Goal: Task Accomplishment & Management: Use online tool/utility

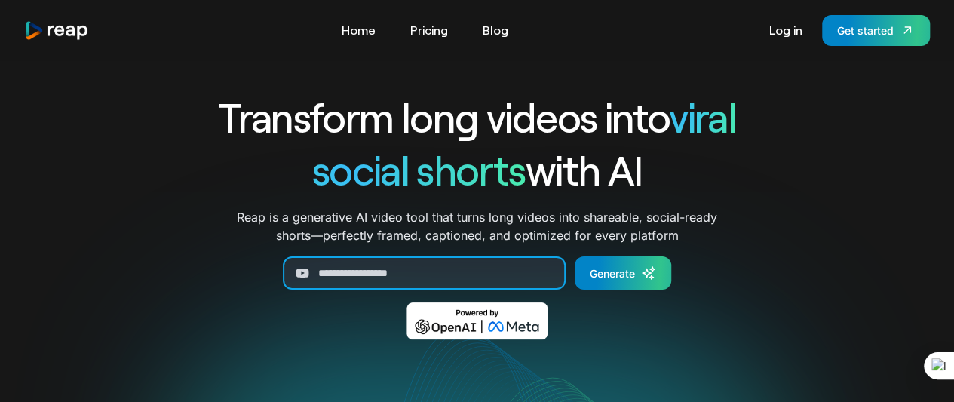
click at [404, 275] on input "Generate Form" at bounding box center [424, 272] width 283 height 33
paste input "**********"
type input "**********"
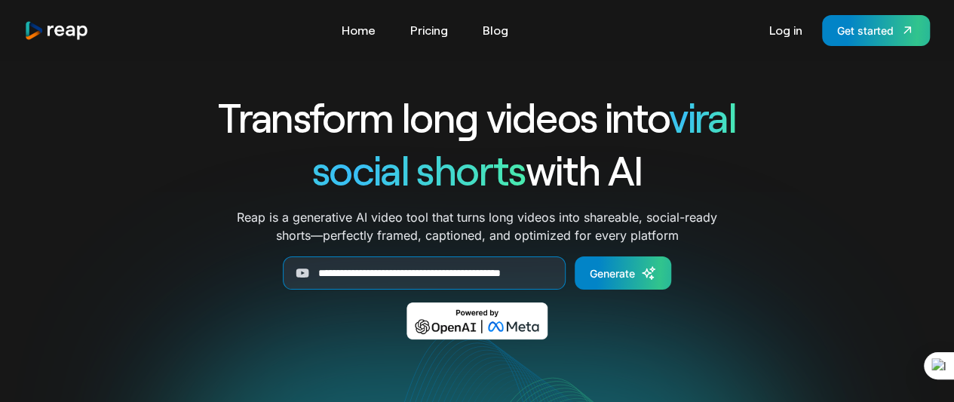
scroll to position [0, 0]
drag, startPoint x: 623, startPoint y: 278, endPoint x: 636, endPoint y: 280, distance: 13.0
click at [619, 287] on link "Generate" at bounding box center [623, 272] width 97 height 33
click at [636, 280] on link "Generate" at bounding box center [623, 272] width 97 height 33
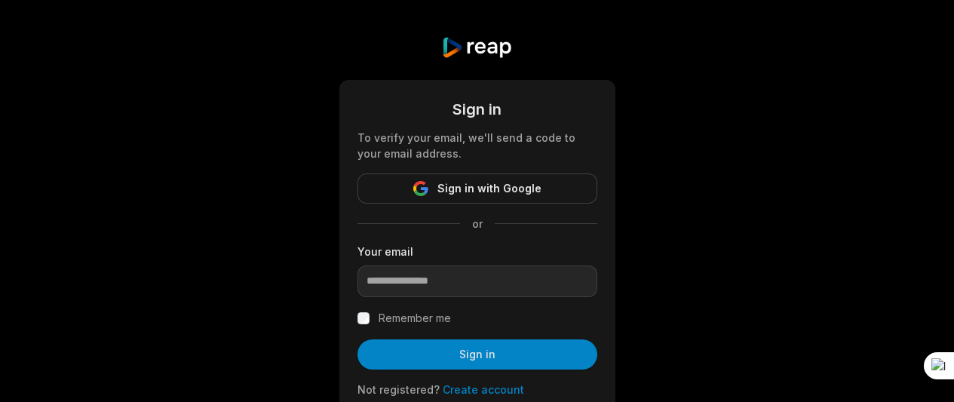
scroll to position [14, 0]
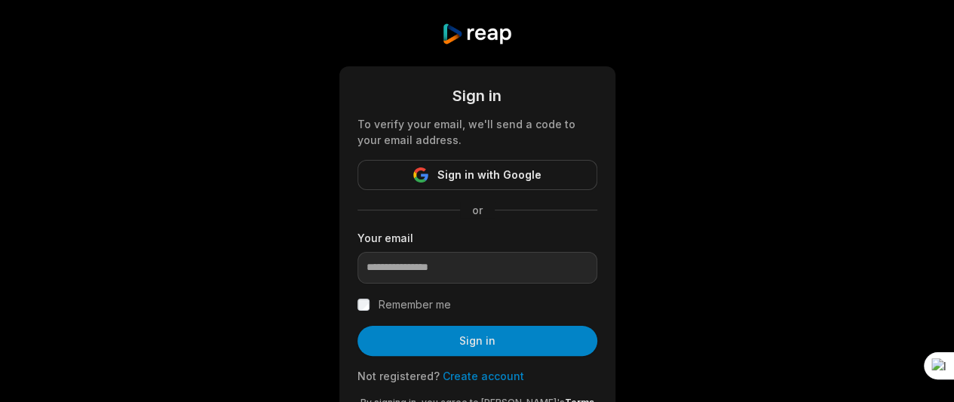
click at [487, 170] on span "Sign in with Google" at bounding box center [489, 175] width 104 height 18
click at [459, 174] on span "Sign in with Google" at bounding box center [489, 175] width 104 height 18
click at [262, 213] on div "Sign in To verify your email, we'll send a code to your email address. Sign in …" at bounding box center [477, 231] width 954 height 491
click at [442, 177] on span "Sign in with Google" at bounding box center [489, 175] width 104 height 18
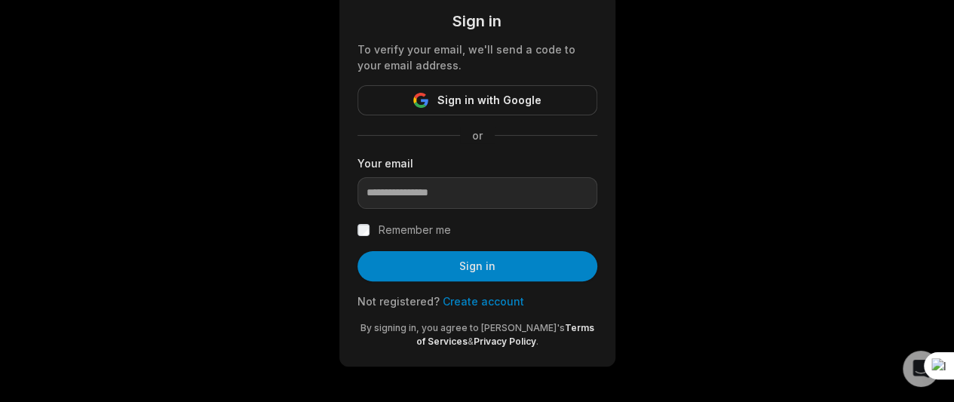
click at [468, 103] on span "Sign in with Google" at bounding box center [489, 100] width 104 height 18
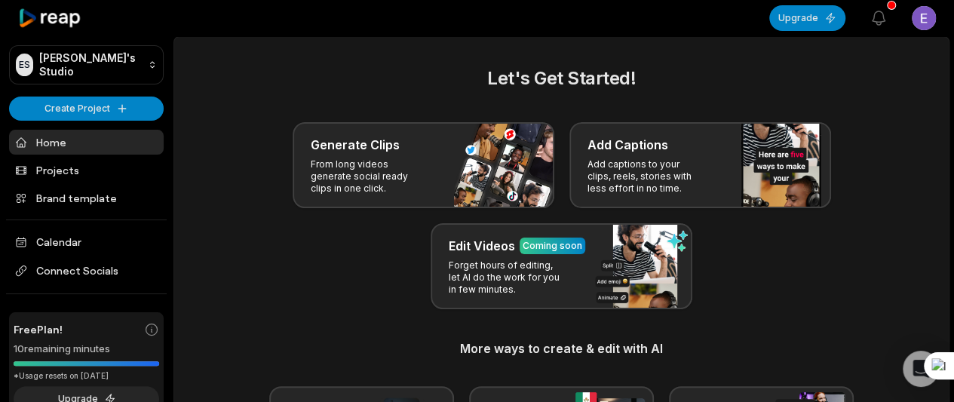
click at [377, 188] on p "From long videos generate social ready clips in one click." at bounding box center [369, 176] width 117 height 36
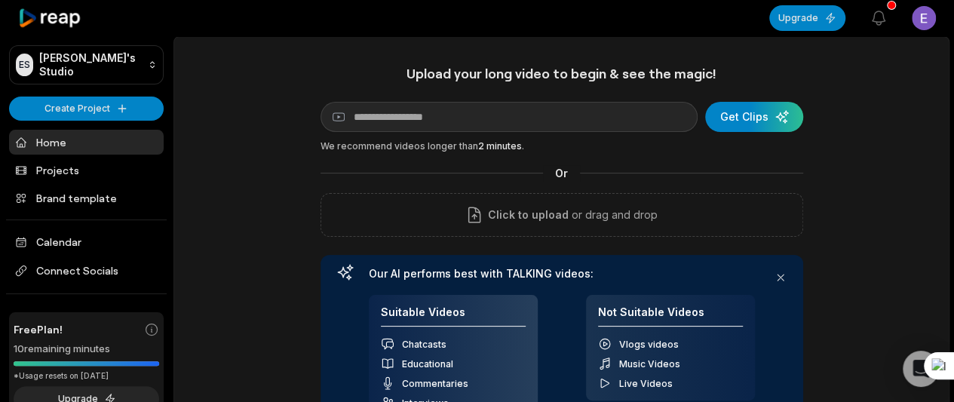
scroll to position [51, 0]
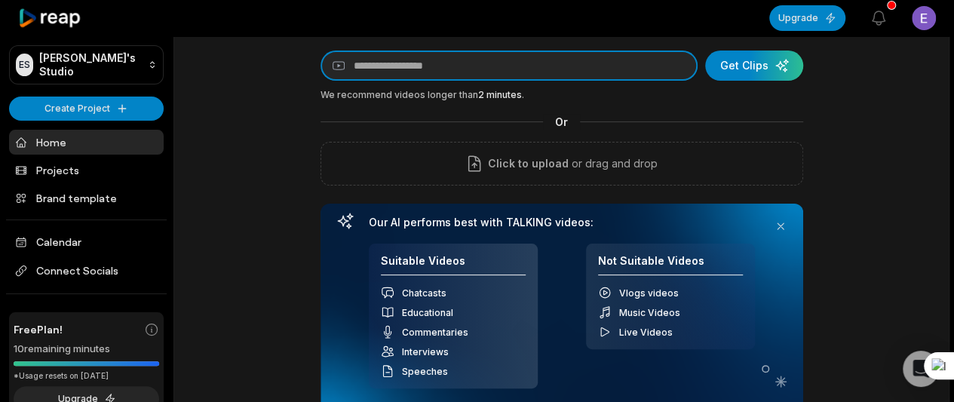
click at [391, 69] on input at bounding box center [509, 66] width 377 height 30
paste input "**********"
type input "**********"
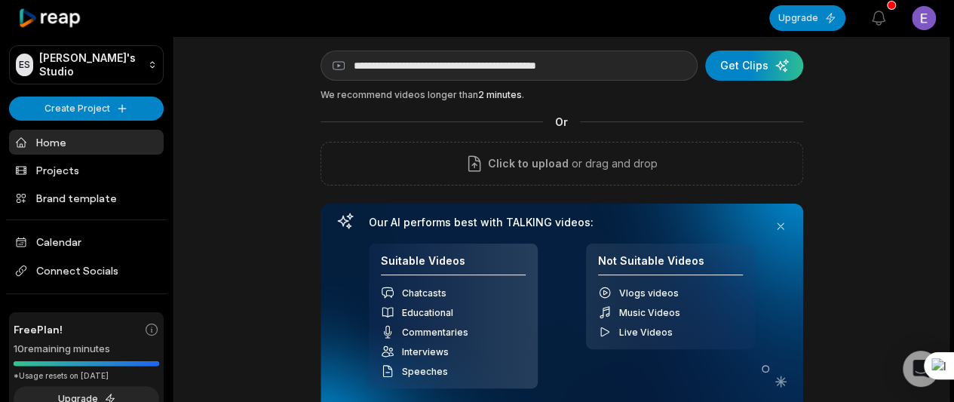
click at [747, 76] on div "submit" at bounding box center [754, 66] width 98 height 30
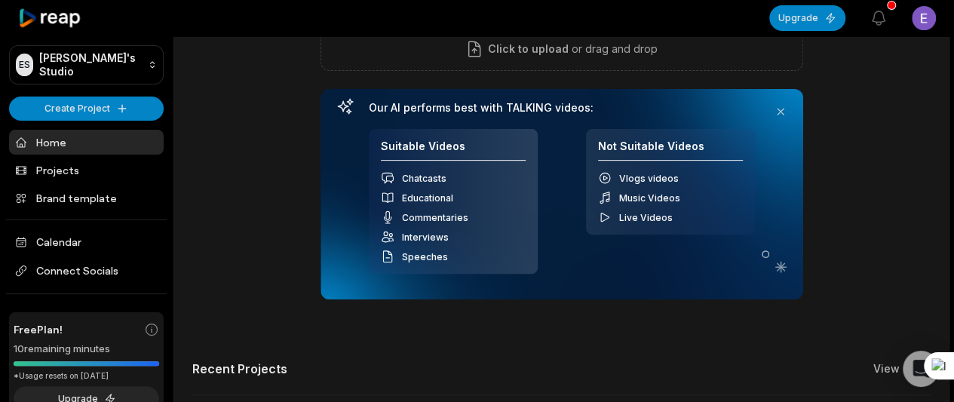
scroll to position [0, 0]
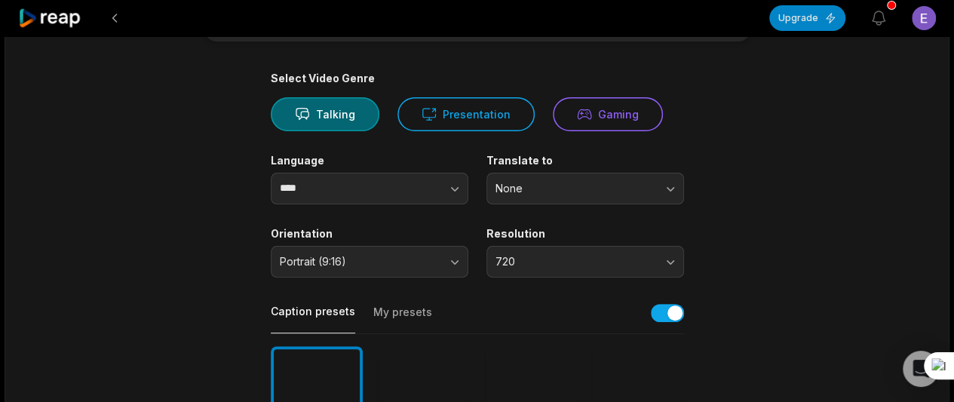
scroll to position [78, 0]
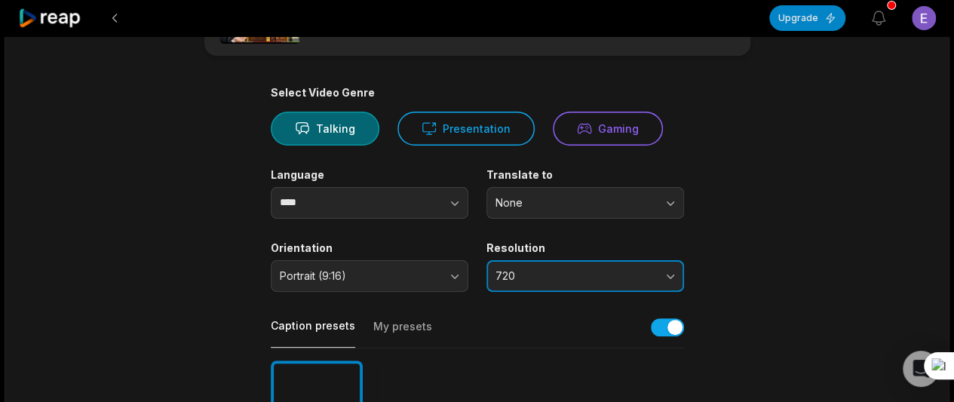
click at [632, 287] on button "720" at bounding box center [585, 276] width 198 height 32
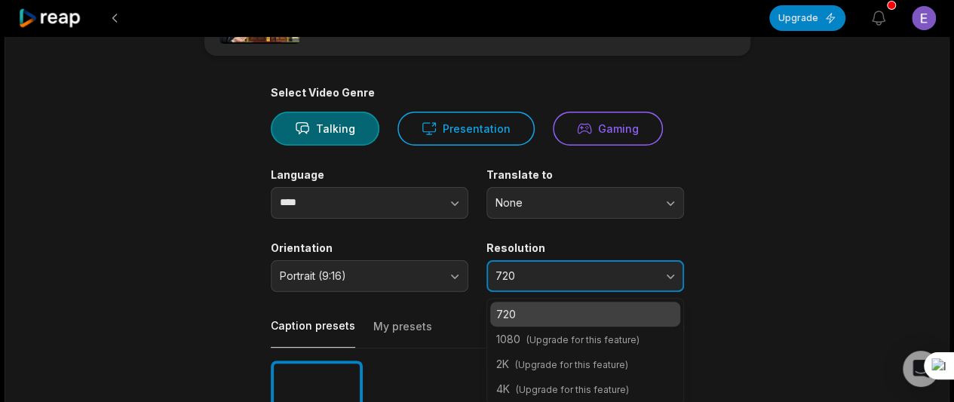
click at [638, 287] on button "720" at bounding box center [585, 276] width 198 height 32
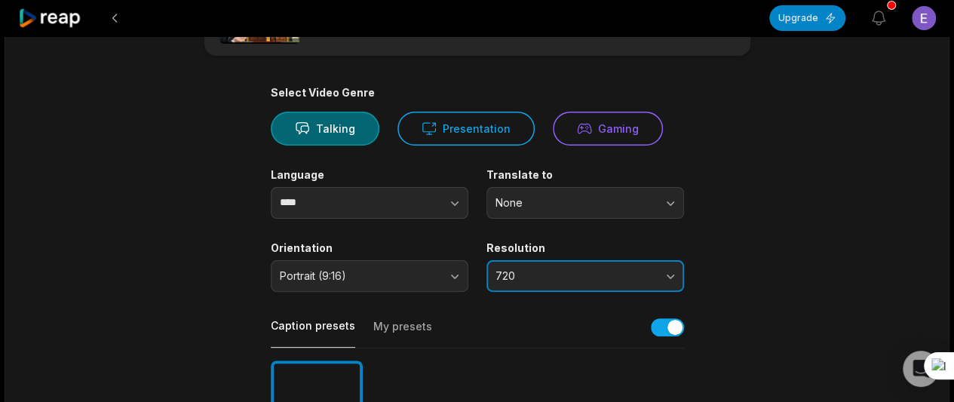
click at [638, 287] on button "720" at bounding box center [585, 276] width 198 height 32
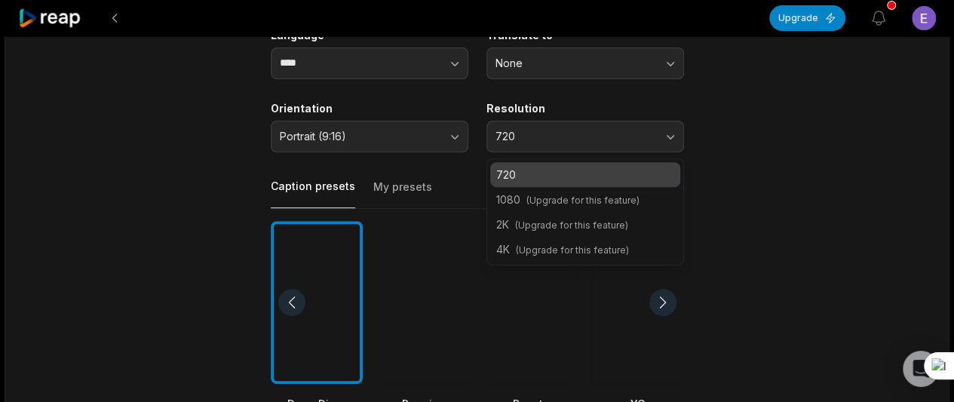
scroll to position [220, 0]
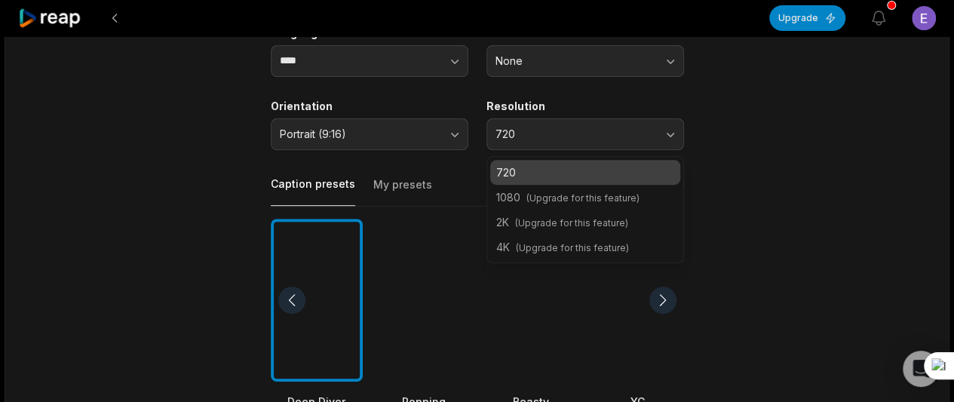
click at [594, 192] on span "(Upgrade for this feature)" at bounding box center [582, 197] width 113 height 11
click at [526, 201] on span "(Upgrade for this feature)" at bounding box center [582, 197] width 113 height 11
click at [569, 192] on span "(Upgrade for this feature)" at bounding box center [582, 197] width 113 height 11
click at [555, 196] on span "(Upgrade for this feature)" at bounding box center [582, 197] width 113 height 11
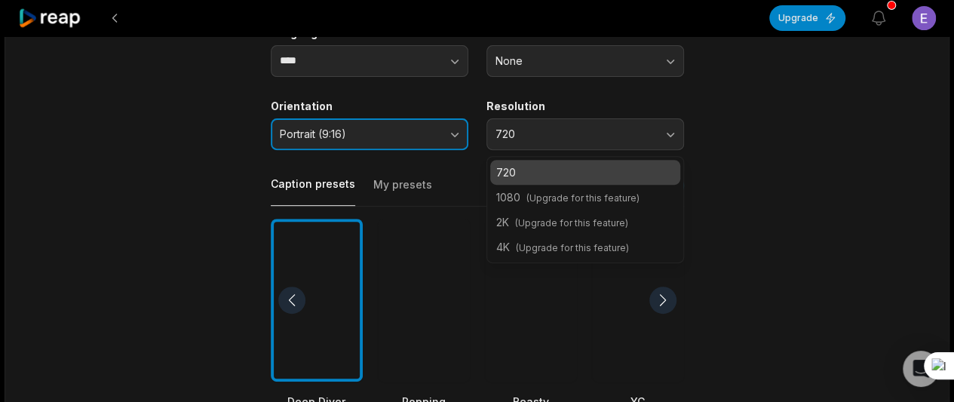
click at [359, 133] on span "Portrait (9:16)" at bounding box center [359, 134] width 158 height 14
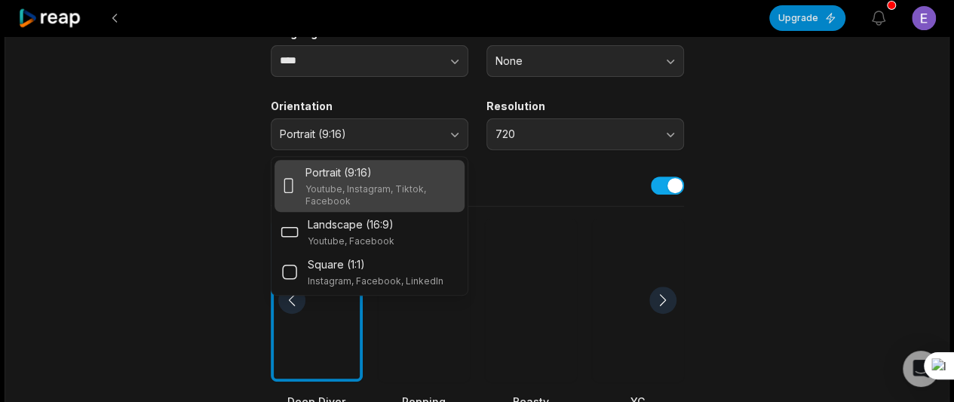
click at [365, 180] on div "Portrait (9:16) Youtube, Instagram, Tiktok, Facebook" at bounding box center [381, 185] width 152 height 43
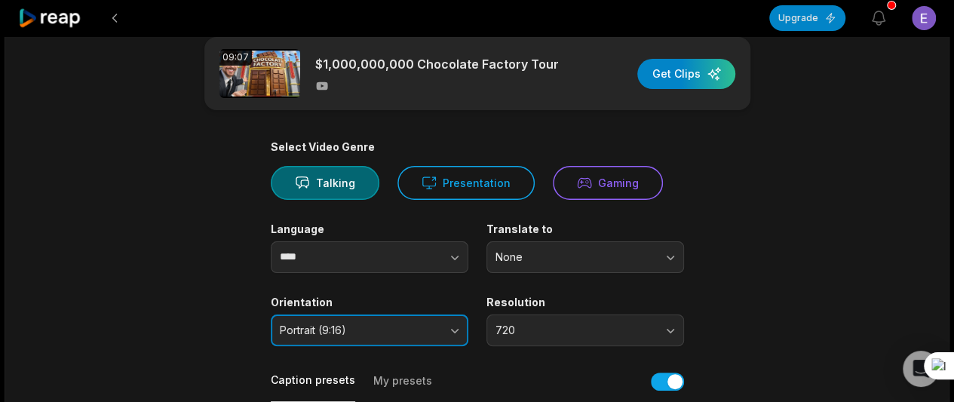
scroll to position [0, 0]
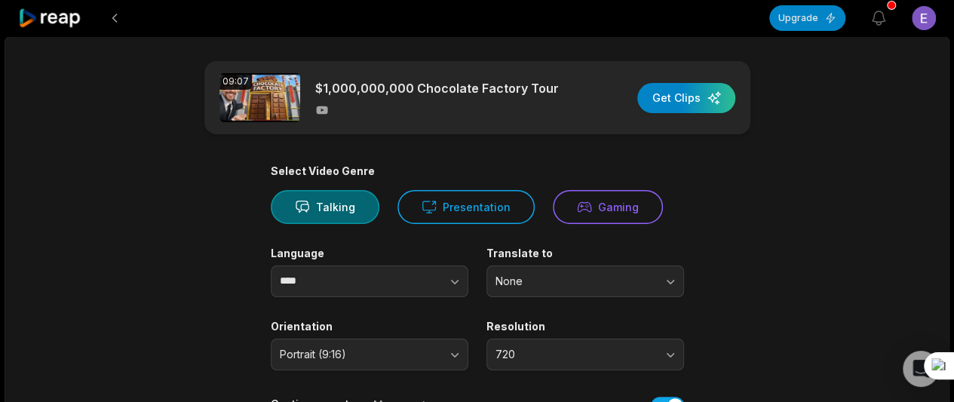
click at [685, 105] on div "button" at bounding box center [686, 98] width 98 height 30
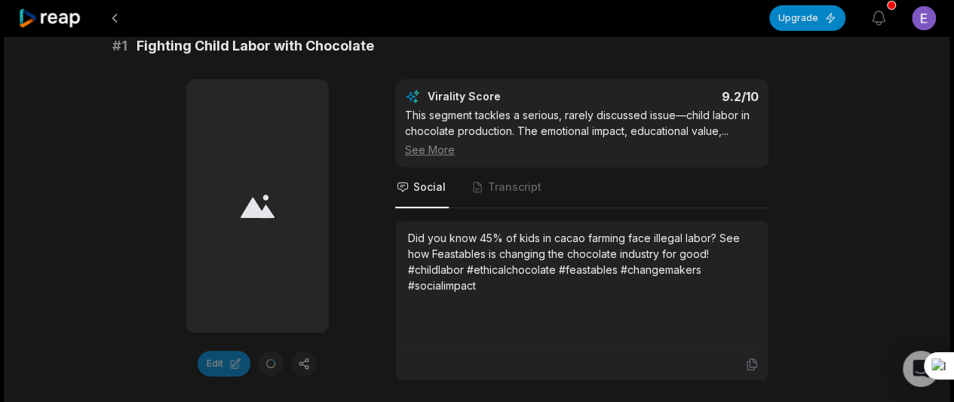
scroll to position [221, 0]
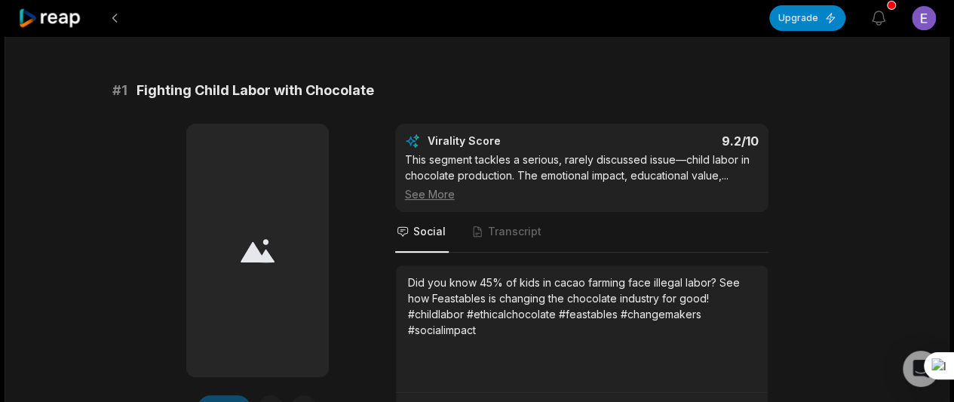
drag, startPoint x: 282, startPoint y: 232, endPoint x: 303, endPoint y: 213, distance: 28.3
click at [282, 230] on div at bounding box center [257, 250] width 143 height 253
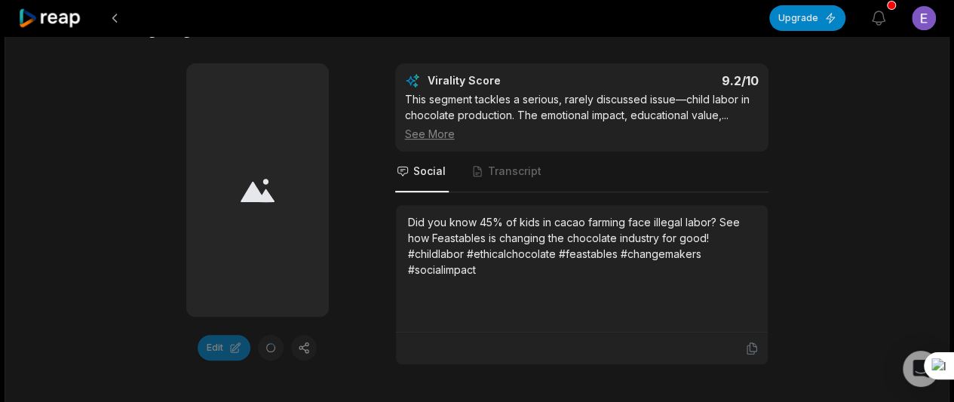
scroll to position [28, 0]
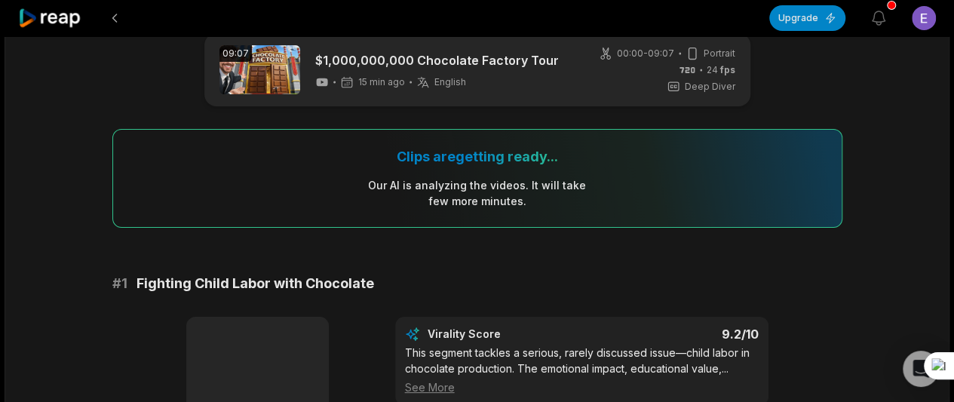
drag, startPoint x: 950, startPoint y: 33, endPoint x: 960, endPoint y: 43, distance: 13.9
click at [954, 46] on html "Upgrade View notifications Open user menu 09:07 $1,000,000,000 Chocolate Factor…" at bounding box center [477, 173] width 954 height 402
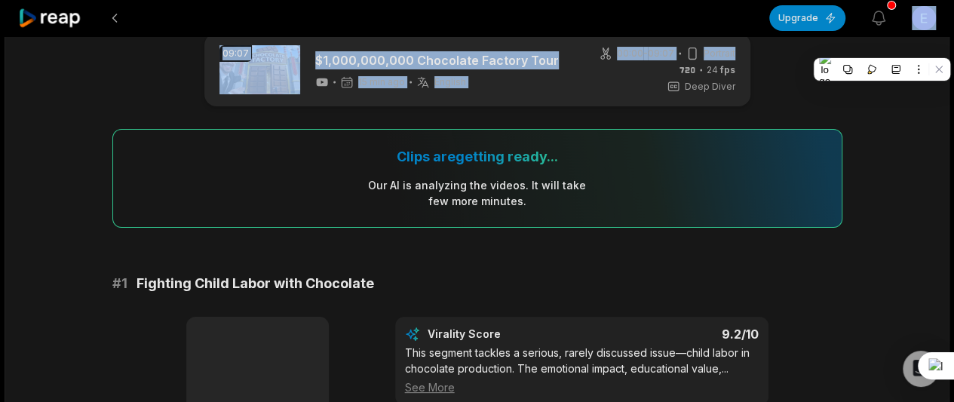
scroll to position [145, 0]
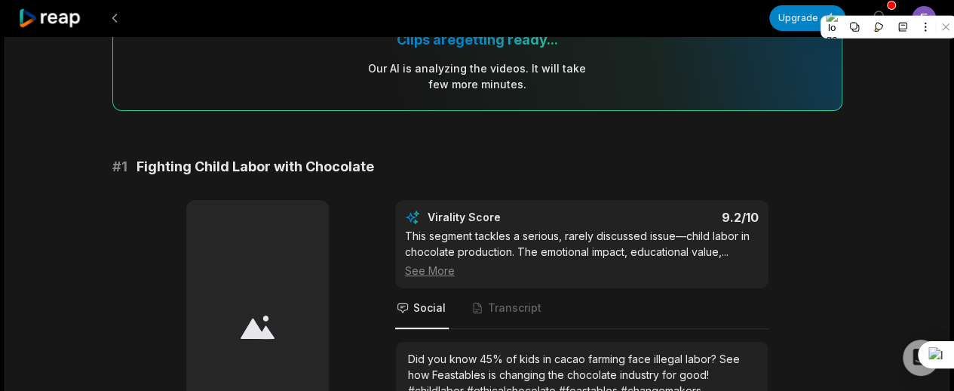
drag, startPoint x: 288, startPoint y: 266, endPoint x: 468, endPoint y: 311, distance: 185.1
click at [293, 266] on div at bounding box center [257, 326] width 143 height 253
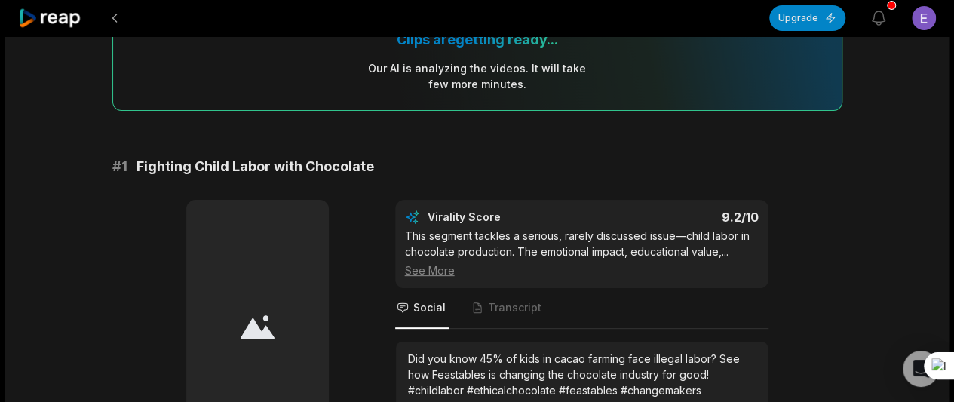
click at [532, 311] on span "Transcript" at bounding box center [515, 307] width 54 height 15
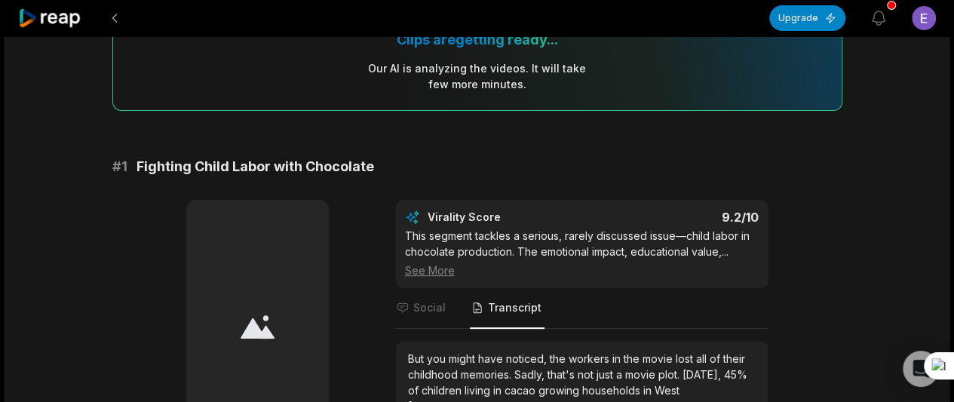
click at [429, 305] on span "Social" at bounding box center [429, 307] width 32 height 15
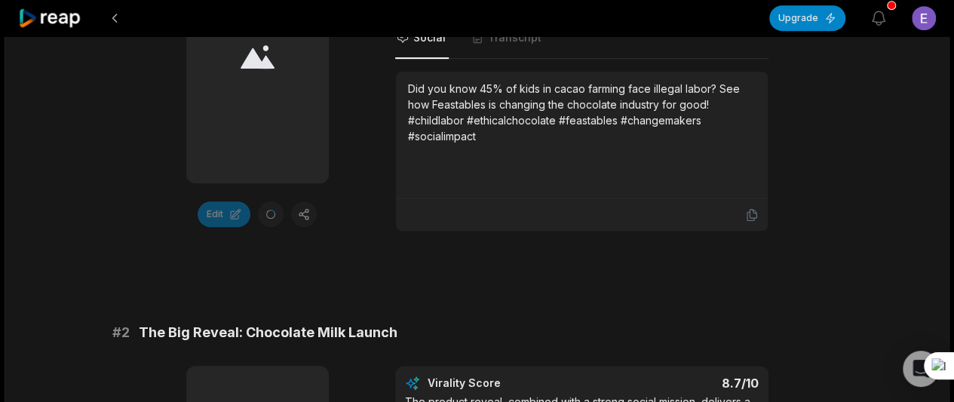
scroll to position [484, 0]
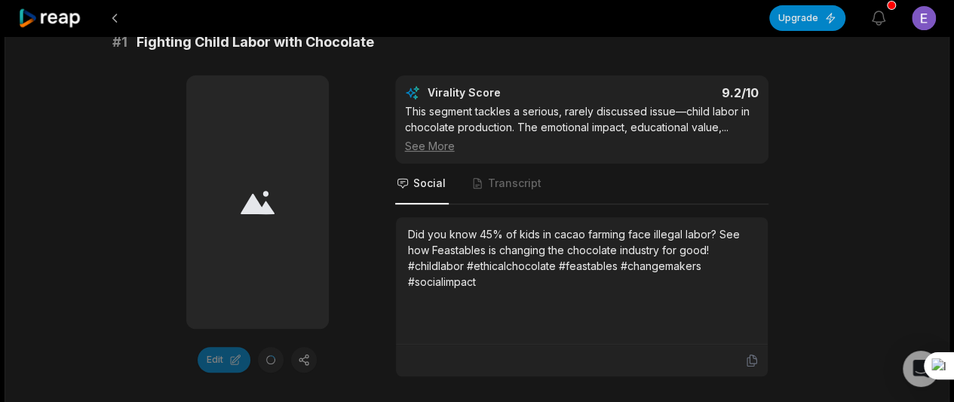
scroll to position [339, 0]
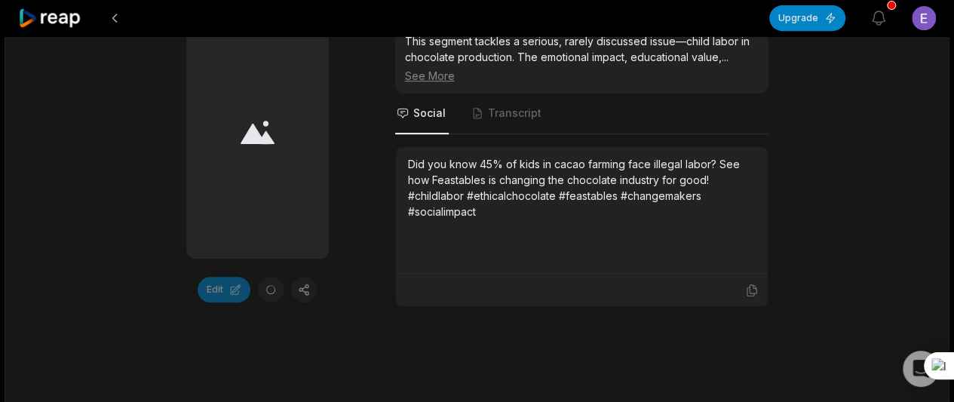
click at [261, 99] on div at bounding box center [257, 131] width 143 height 253
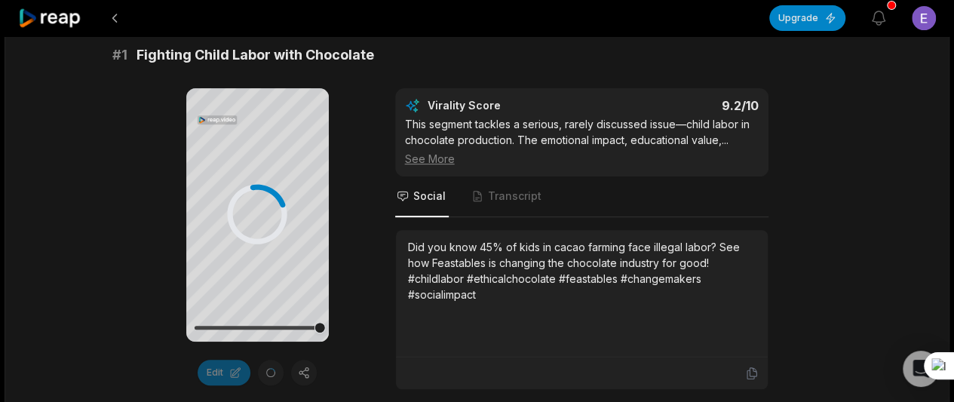
scroll to position [219, 0]
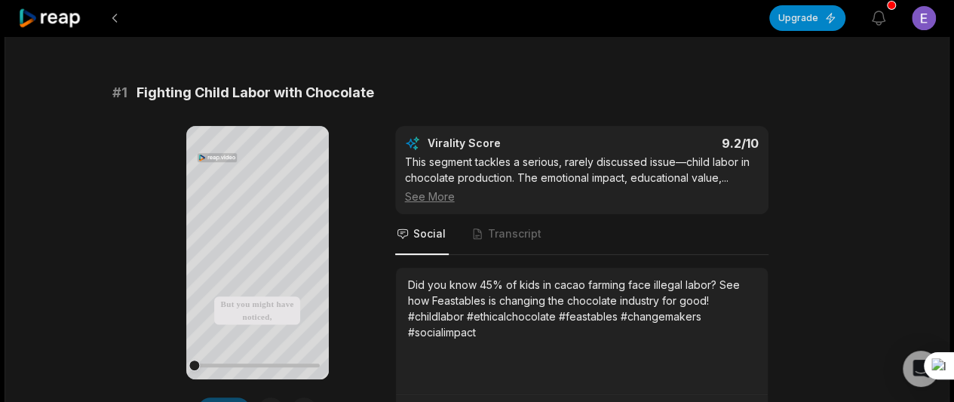
click at [261, 248] on icon at bounding box center [257, 252] width 18 height 18
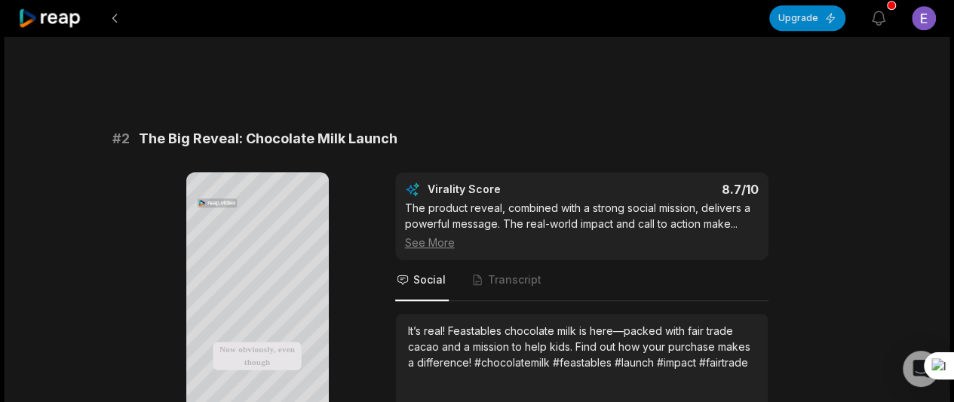
scroll to position [679, 0]
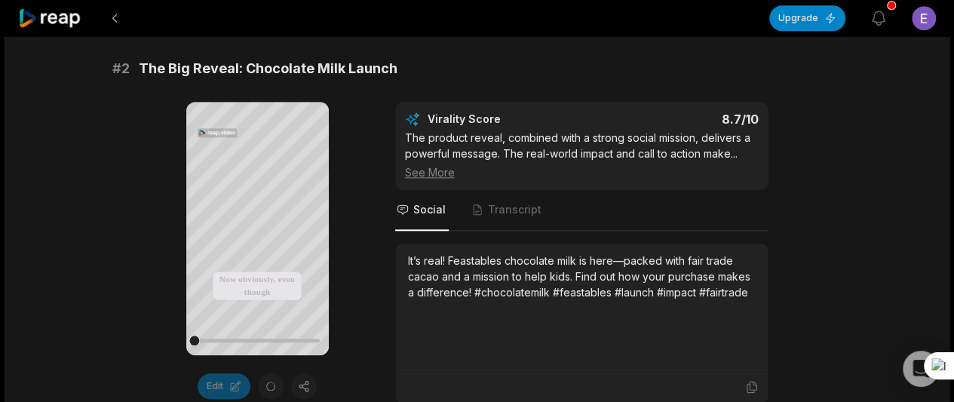
click at [250, 229] on icon at bounding box center [257, 227] width 18 height 18
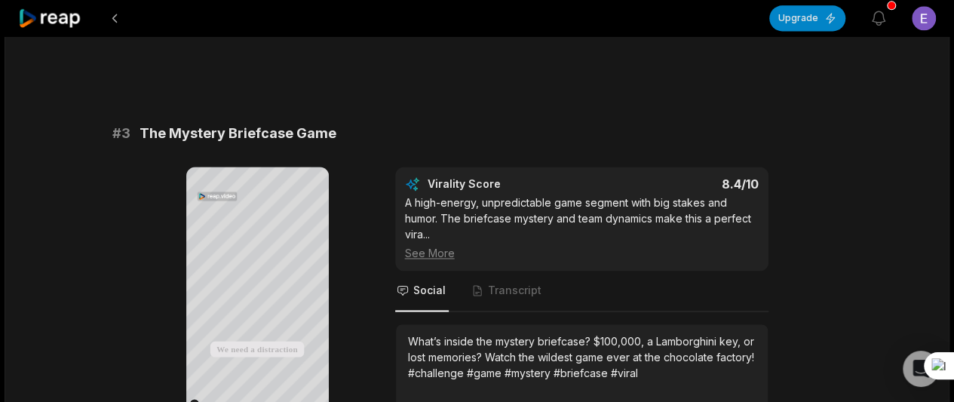
scroll to position [1157, 0]
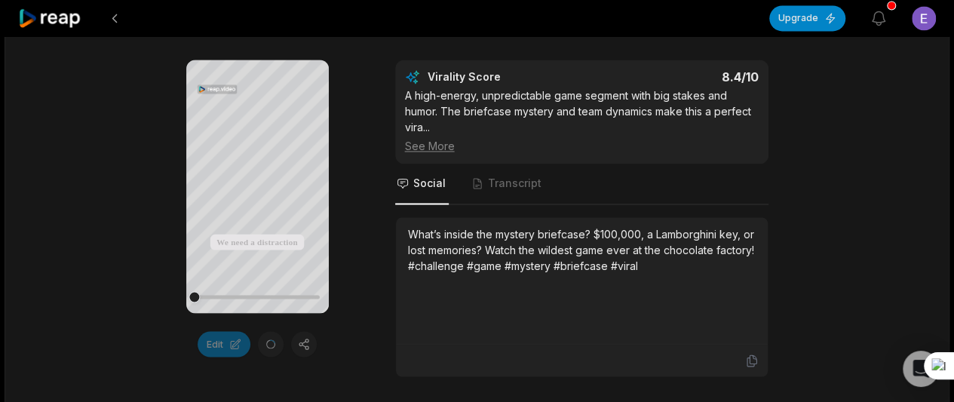
click at [253, 187] on icon at bounding box center [256, 182] width 11 height 13
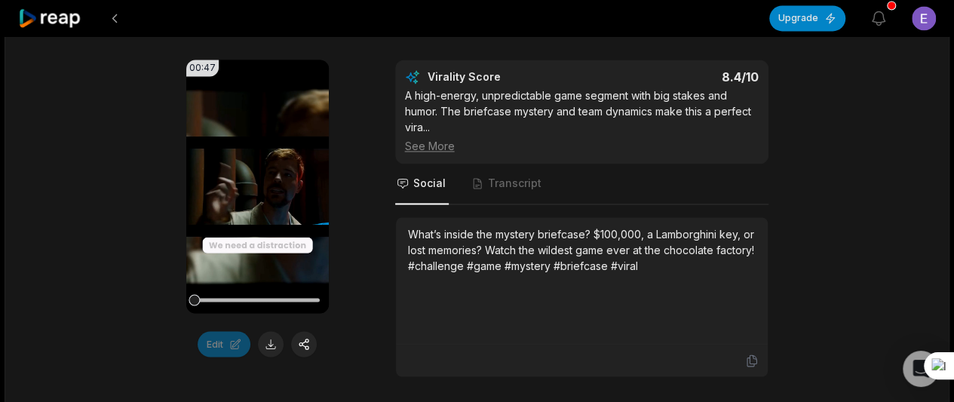
click at [272, 336] on button at bounding box center [271, 344] width 26 height 26
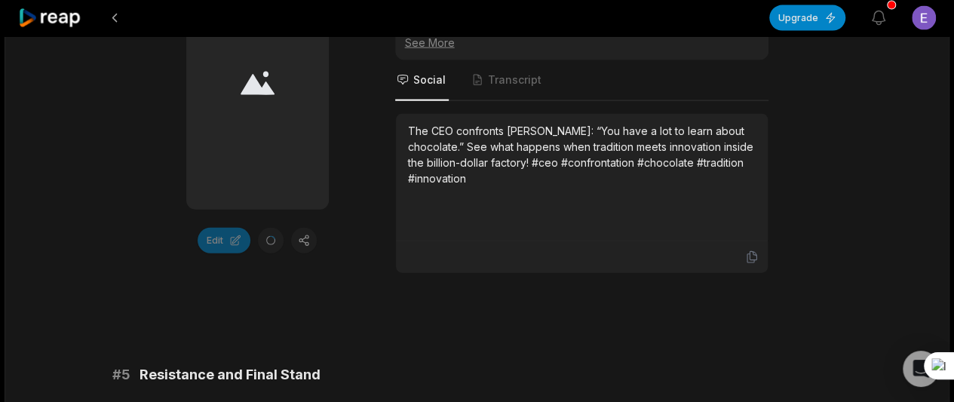
scroll to position [1725, 0]
